Goal: Task Accomplishment & Management: Use online tool/utility

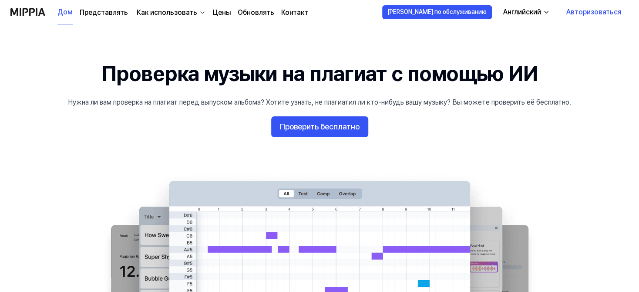
scroll to position [43, 0]
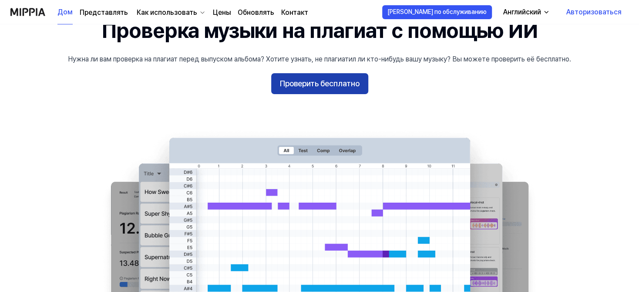
click at [340, 86] on font "Проверить бесплатно" at bounding box center [320, 83] width 80 height 9
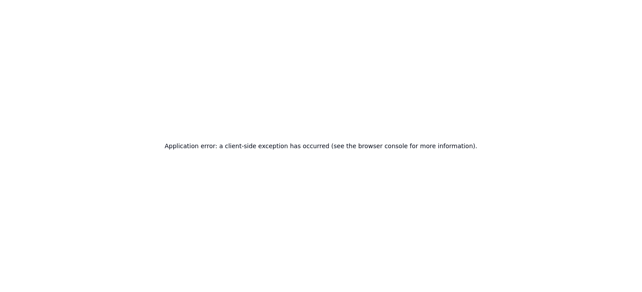
click at [516, 128] on div "Application error: a client-side exception has occurred (see the browser consol…" at bounding box center [321, 146] width 642 height 292
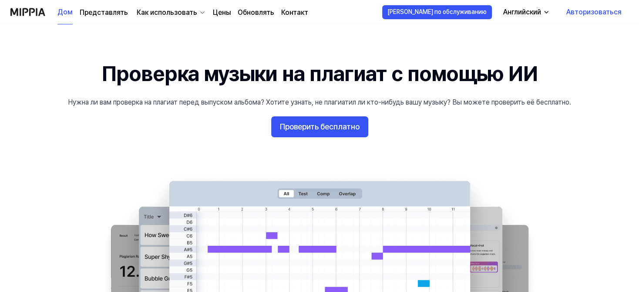
click at [563, 148] on 배너 "Проверка музыки на плагиат с помощью ИИ Нужна ли вам проверка на плагиат перед …" at bounding box center [319, 207] width 627 height 296
click at [589, 14] on font "Авторизоваться" at bounding box center [594, 12] width 55 height 8
